Goal: Information Seeking & Learning: Check status

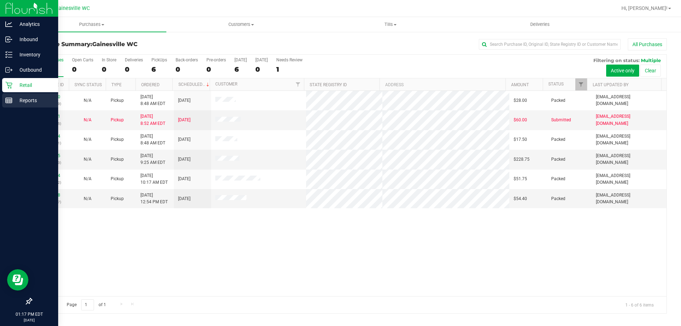
click at [22, 98] on p "Reports" at bounding box center [33, 100] width 43 height 9
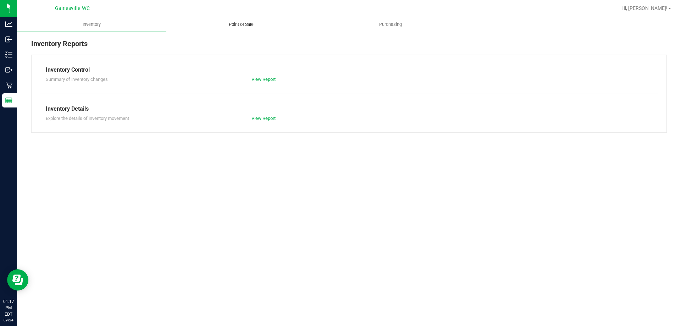
click at [255, 27] on span "Point of Sale" at bounding box center [241, 24] width 44 height 6
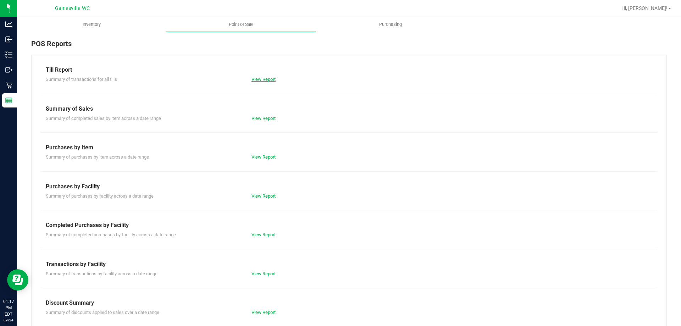
click at [268, 79] on link "View Report" at bounding box center [263, 79] width 24 height 5
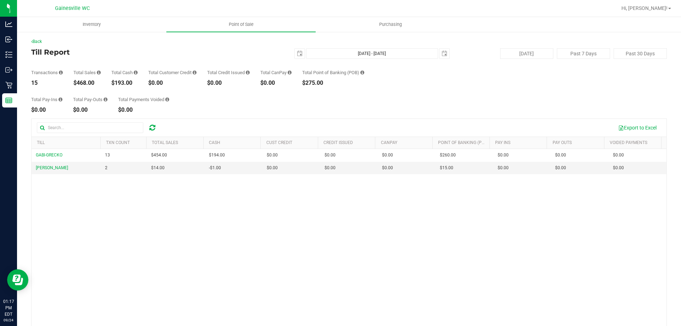
click at [255, 316] on div "GABI-GRECKO 13 $454.00 $194.00 $0.00 $0.00 $0.00 $0.00 $0.00 $260.00 $0.00 $0.0…" at bounding box center [349, 251] width 635 height 205
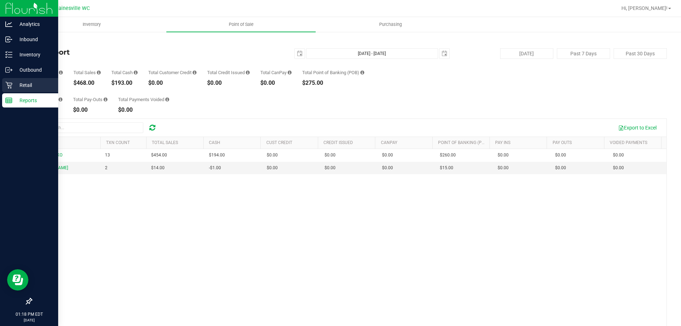
click at [8, 89] on div "Retail" at bounding box center [30, 85] width 56 height 14
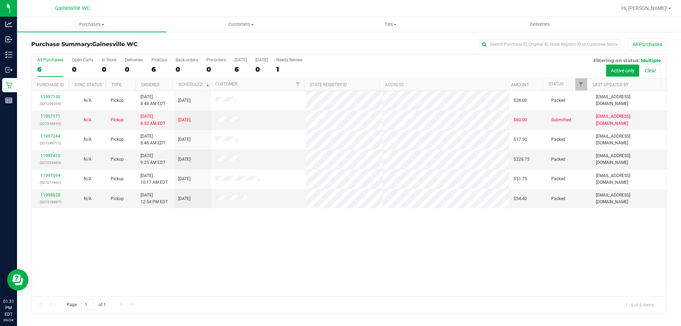
click at [295, 39] on div "All Purchases" at bounding box center [455, 44] width 424 height 12
click at [147, 7] on div at bounding box center [372, 8] width 490 height 14
click at [433, 7] on div at bounding box center [372, 8] width 490 height 14
click at [203, 44] on h3 "Purchase Summary: [GEOGRAPHIC_DATA] WC" at bounding box center [137, 44] width 212 height 6
click at [274, 40] on div "All Purchases" at bounding box center [455, 44] width 424 height 12
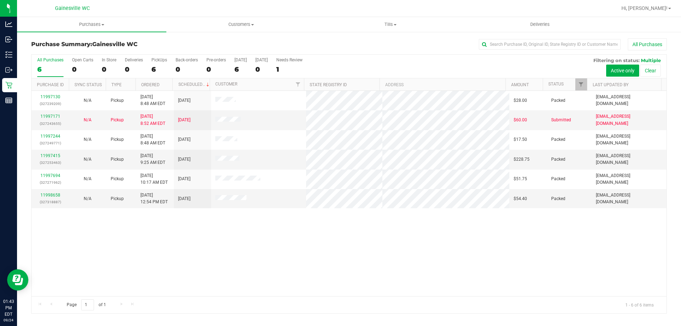
click at [337, 41] on div "All Purchases" at bounding box center [455, 44] width 424 height 12
click at [172, 7] on div at bounding box center [372, 8] width 490 height 14
click at [413, 51] on div "Purchase Summary: [GEOGRAPHIC_DATA] WC All Purchases" at bounding box center [348, 46] width 635 height 16
click at [429, 43] on div "All Purchases" at bounding box center [455, 44] width 424 height 12
click at [188, 41] on div "Purchase Summary: [GEOGRAPHIC_DATA] WC All Purchases" at bounding box center [348, 46] width 635 height 16
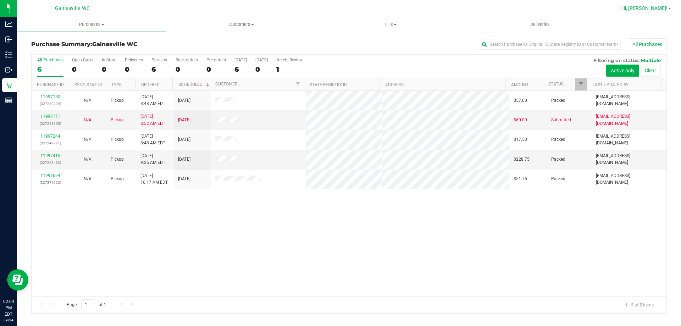
click at [661, 9] on span "Hi, [PERSON_NAME]!" at bounding box center [644, 8] width 46 height 6
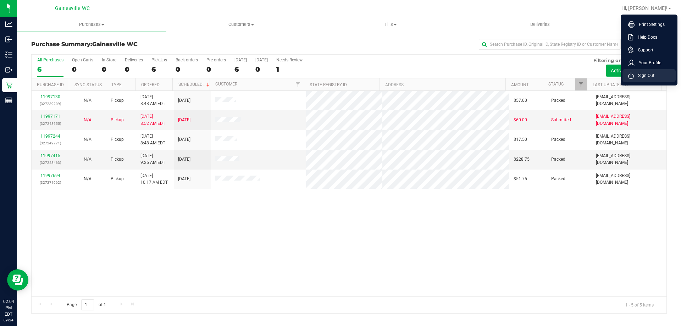
click at [649, 73] on span "Sign Out" at bounding box center [644, 75] width 21 height 7
